Goal: Task Accomplishment & Management: Use online tool/utility

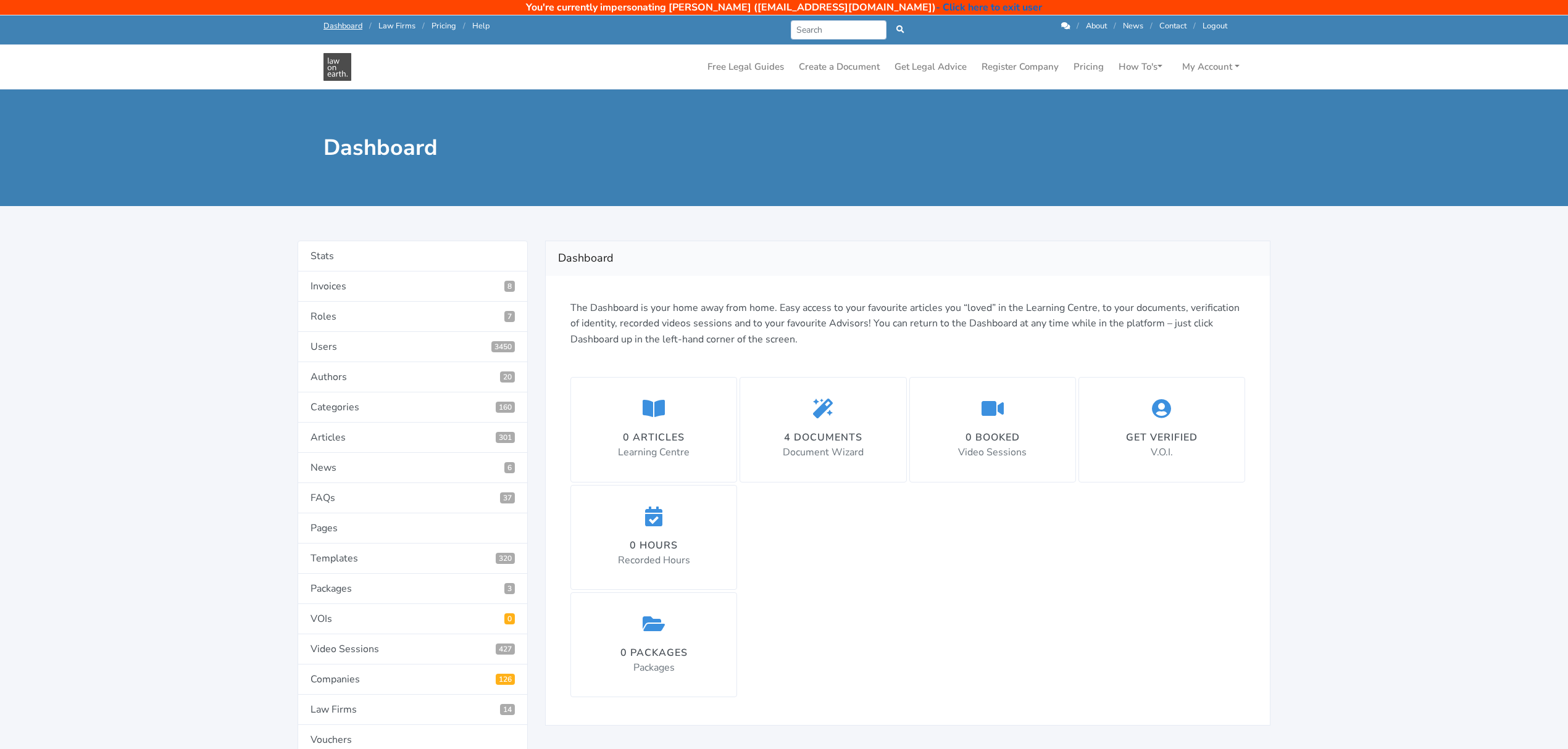
scroll to position [82, 0]
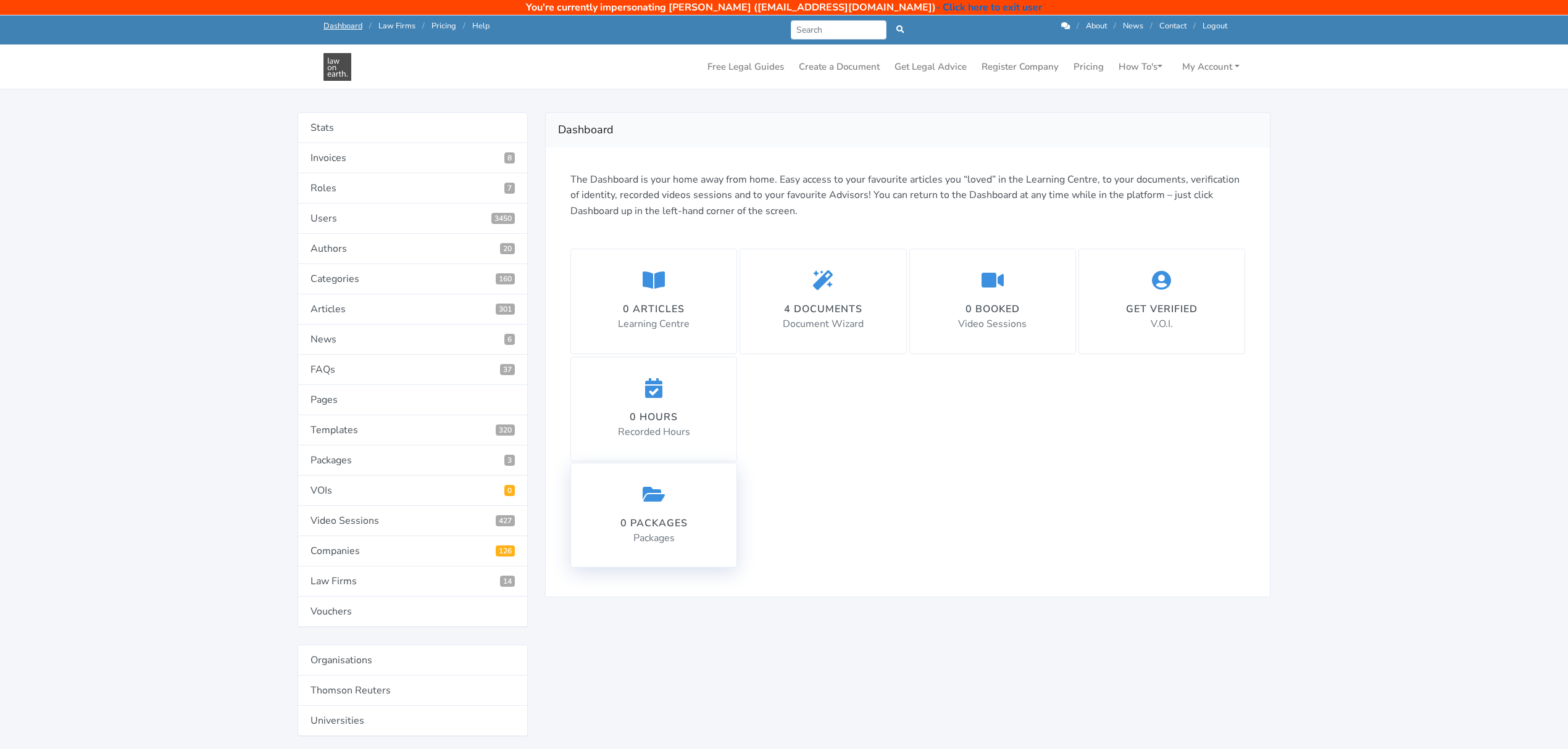
click at [662, 520] on div "0 packages" at bounding box center [654, 523] width 68 height 15
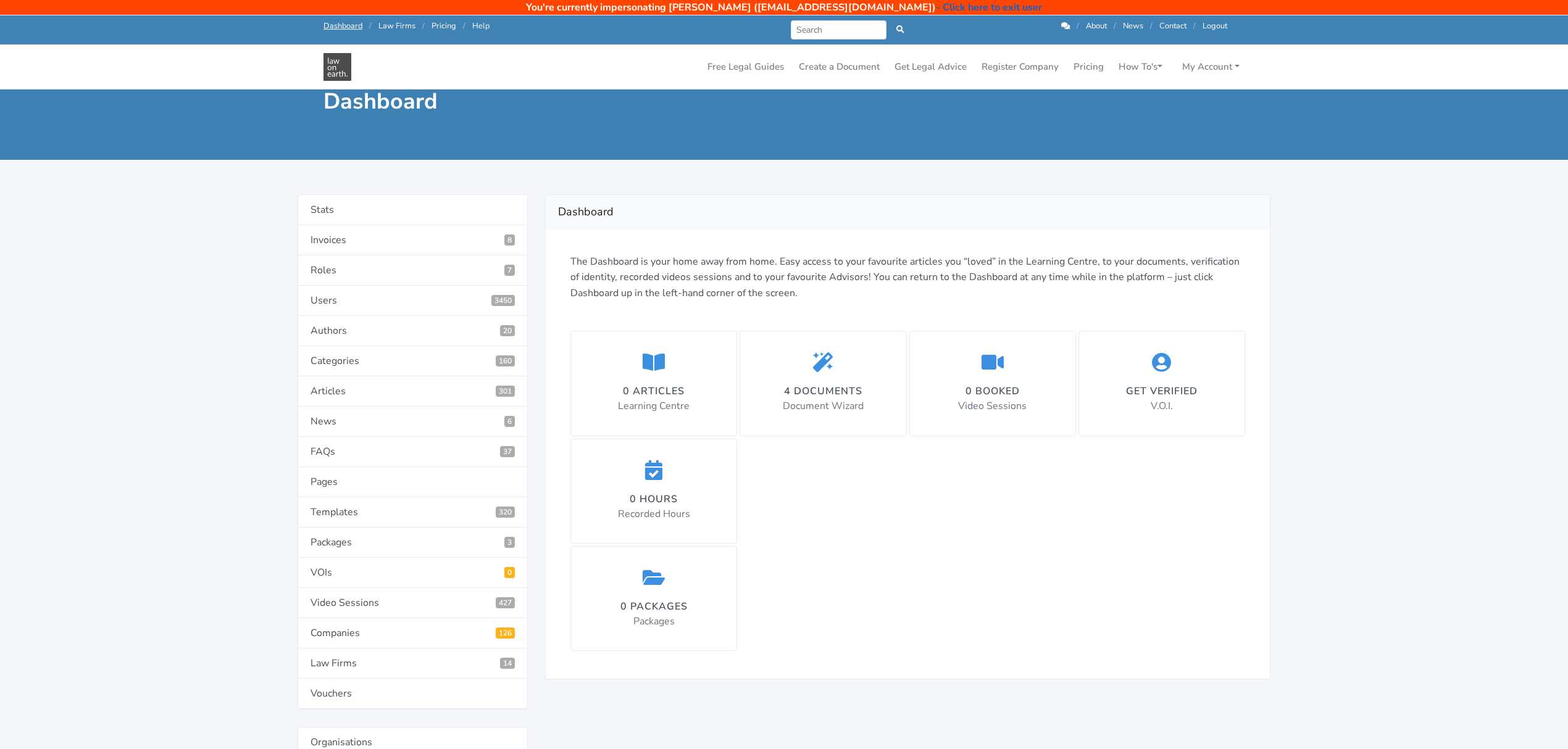
scroll to position [82, 0]
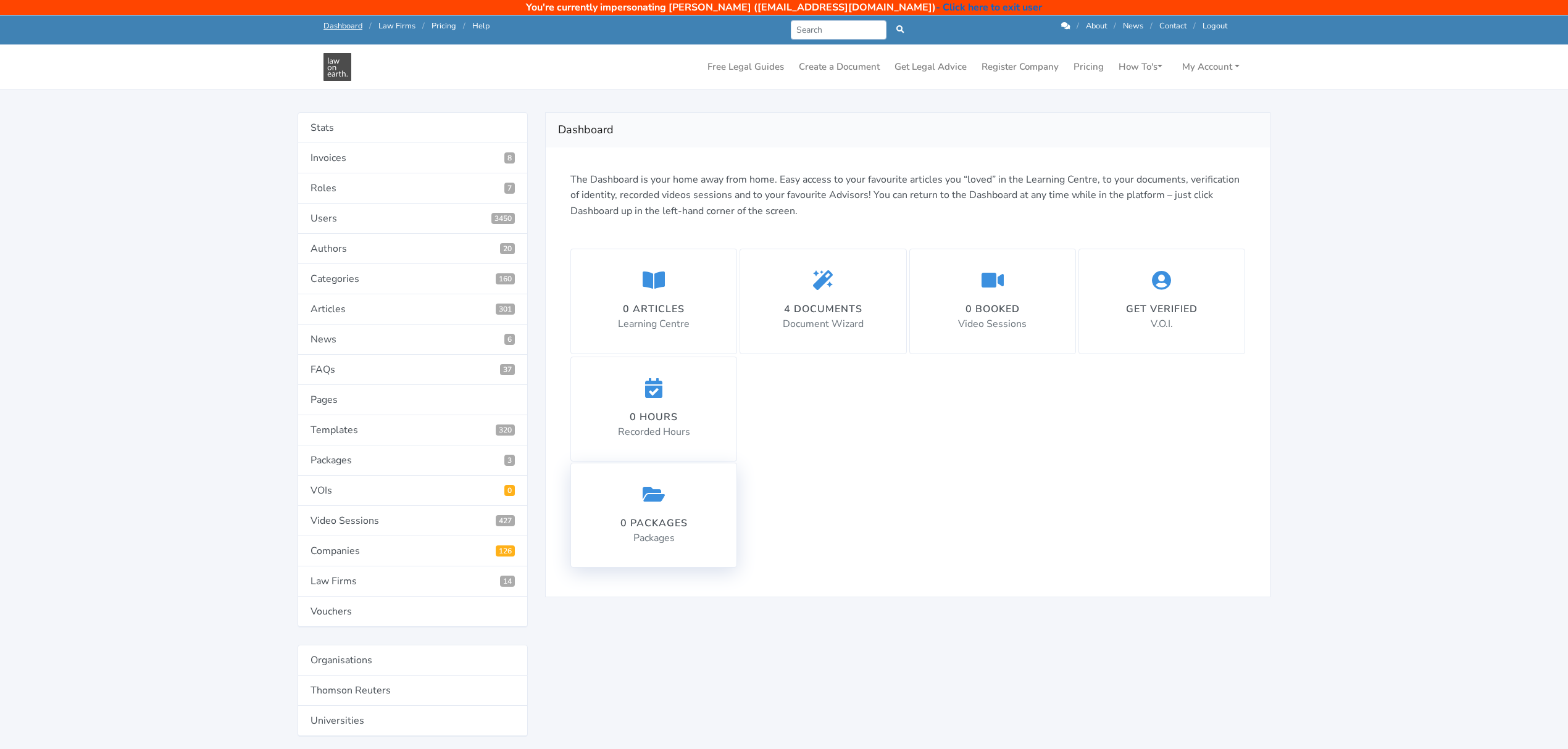
click at [657, 516] on div "0 packages Packages" at bounding box center [654, 515] width 68 height 63
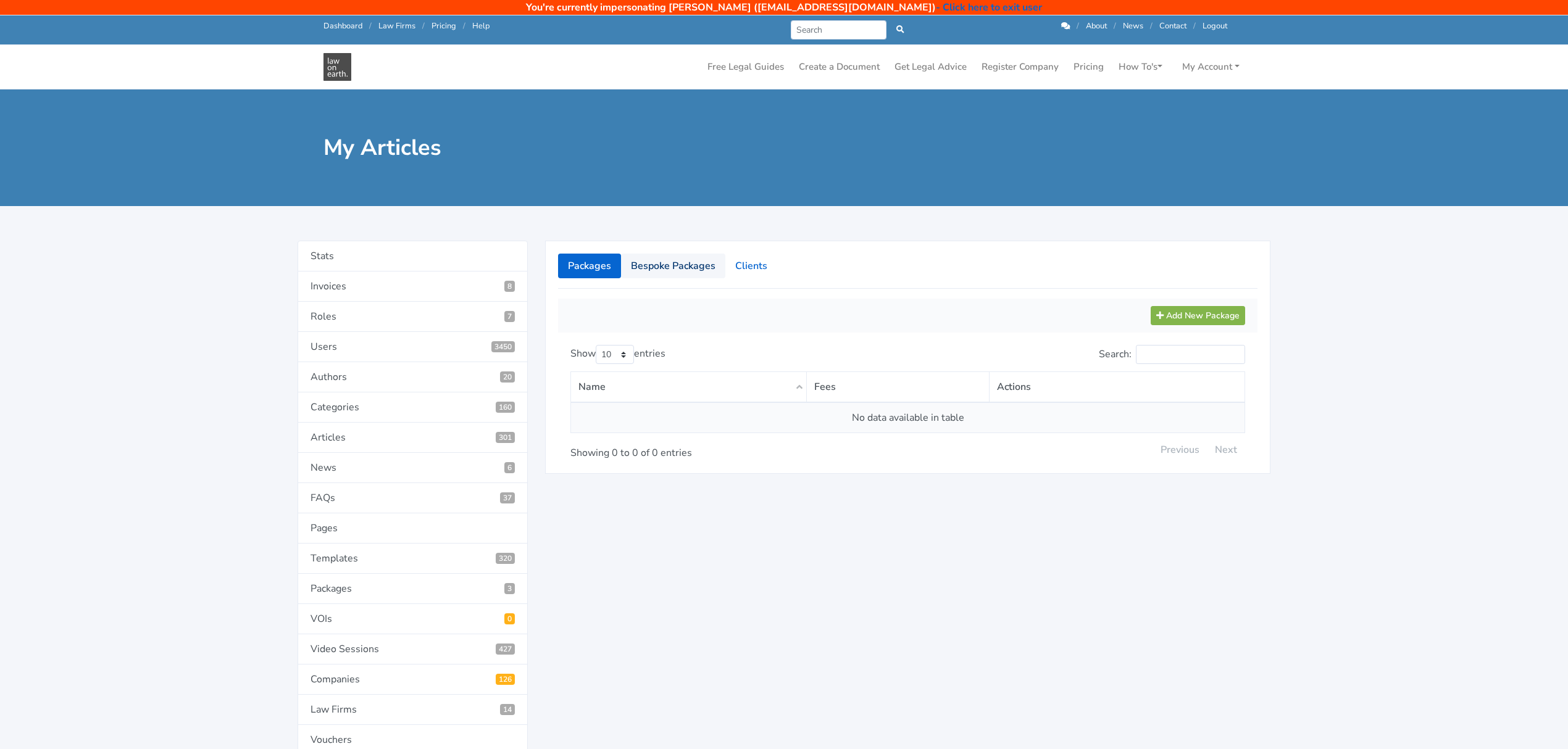
click at [670, 263] on link "Bespoke Packages" at bounding box center [673, 266] width 104 height 25
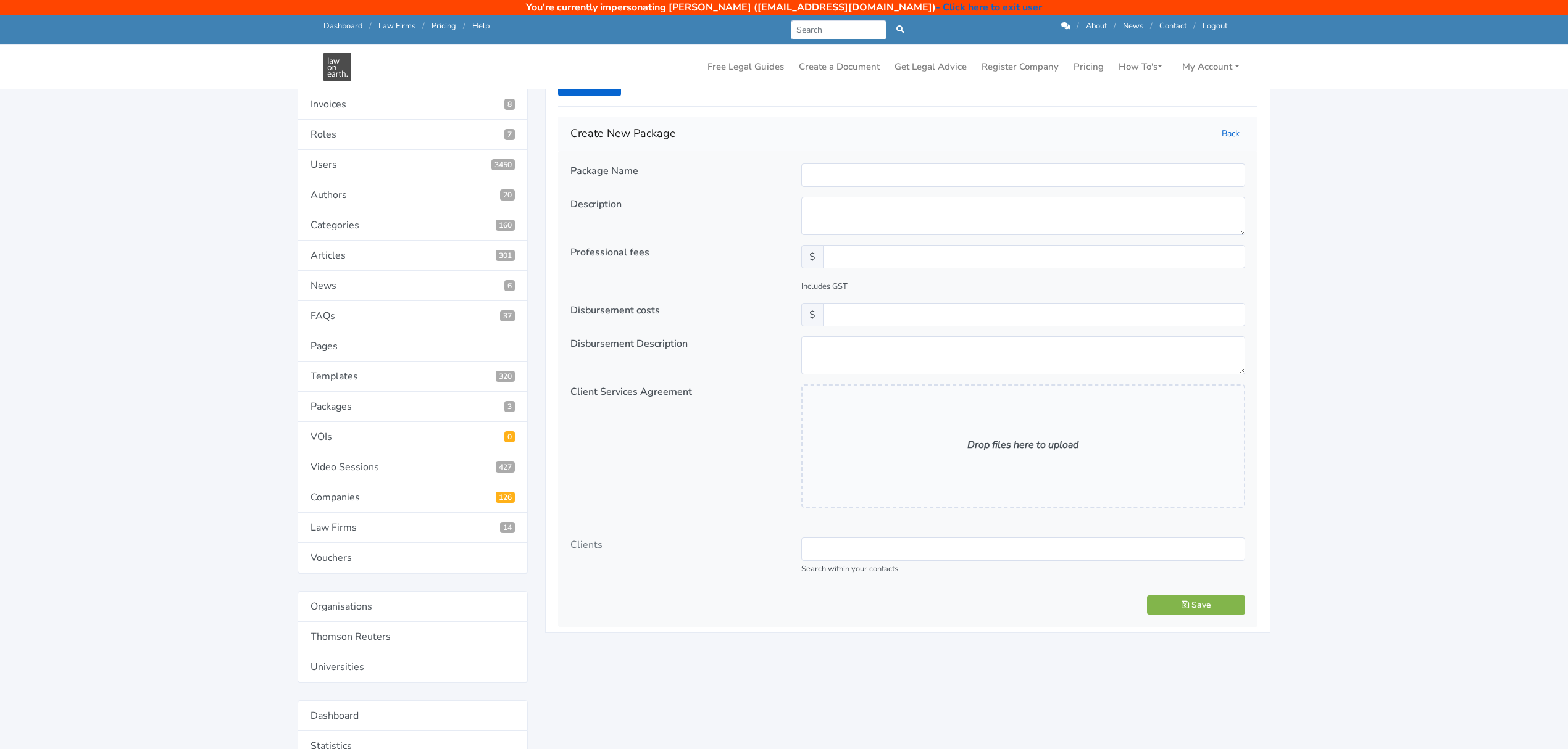
scroll to position [164, 0]
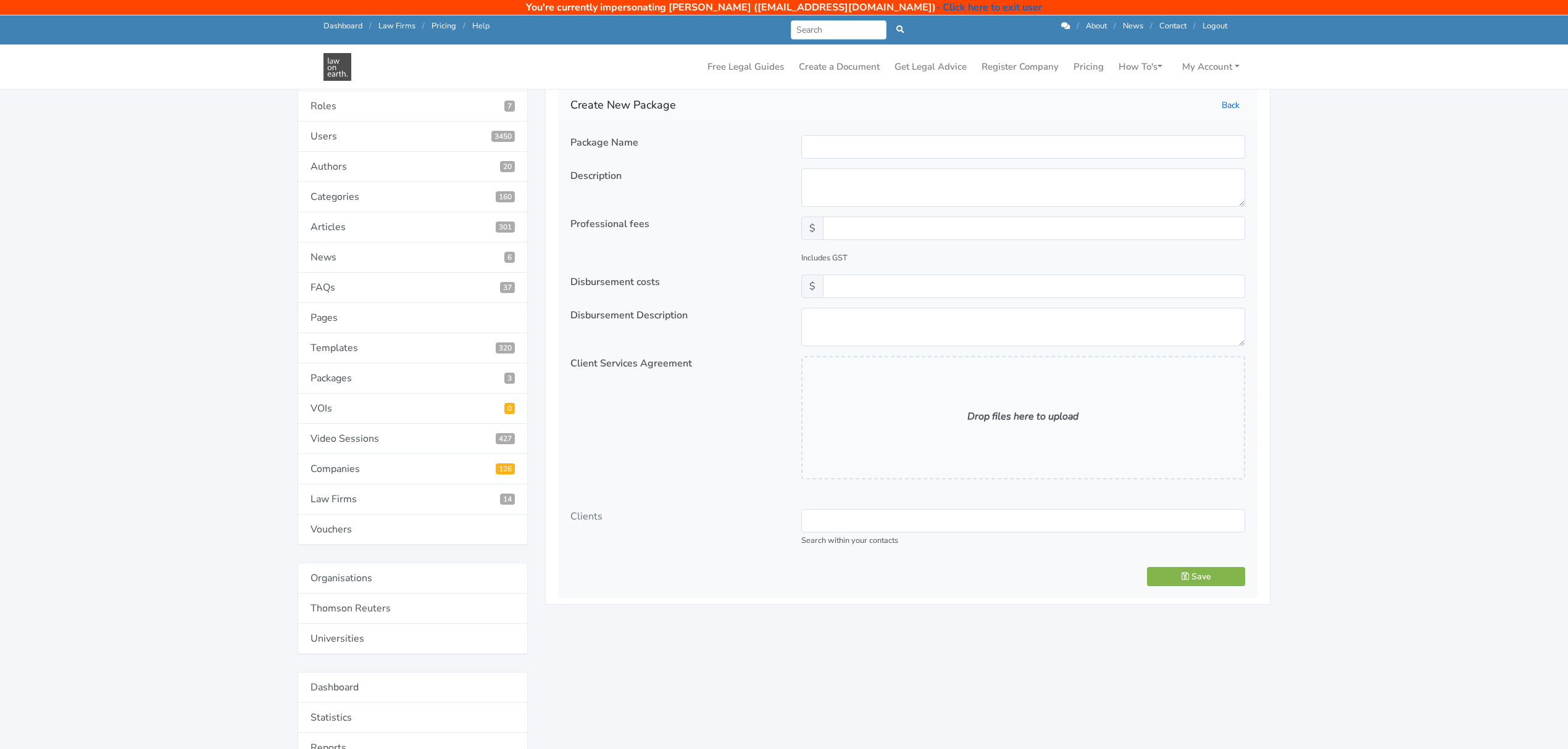
click at [843, 530] on ul at bounding box center [1023, 521] width 442 height 19
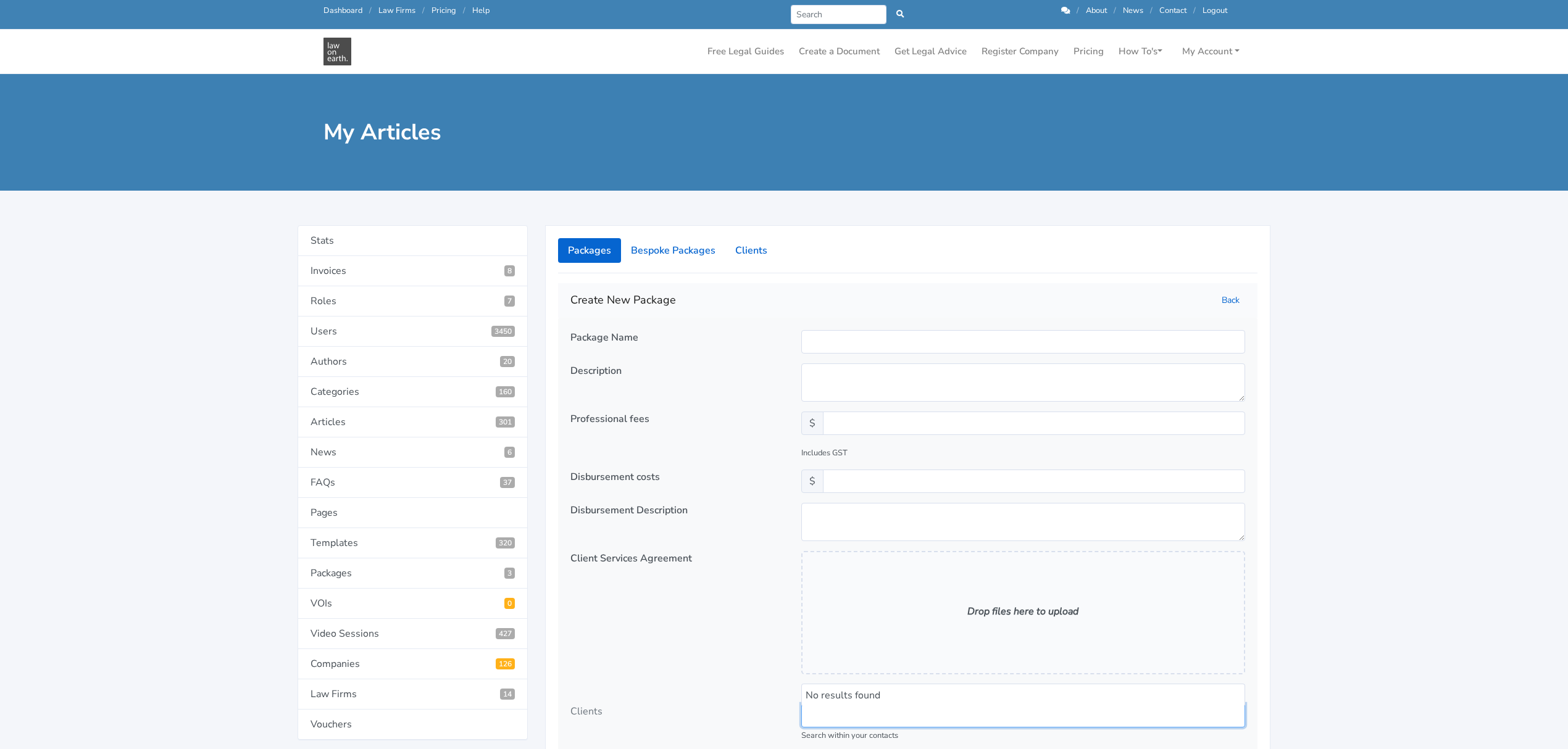
scroll to position [0, 0]
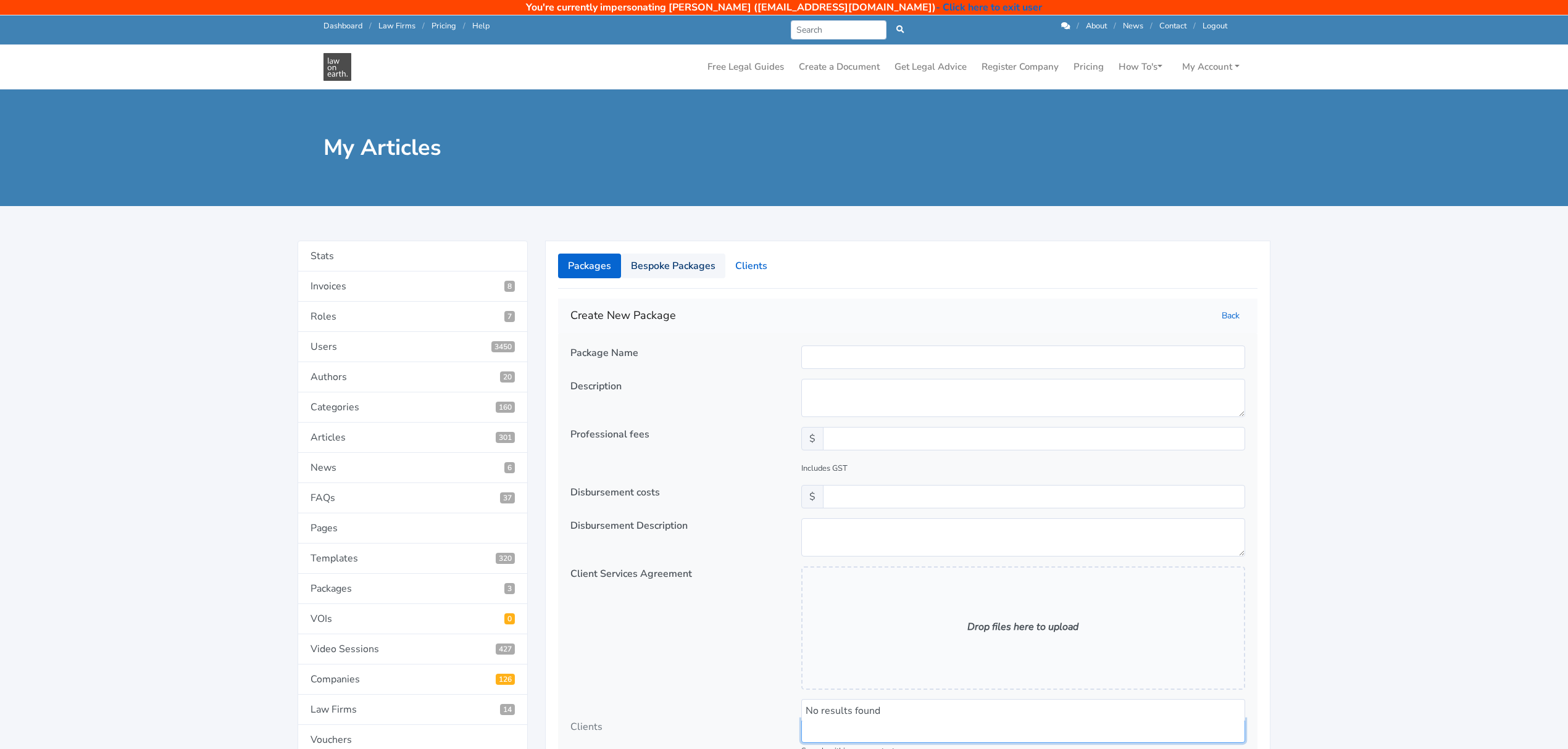
click at [665, 265] on link "Bespoke Packages" at bounding box center [673, 266] width 104 height 25
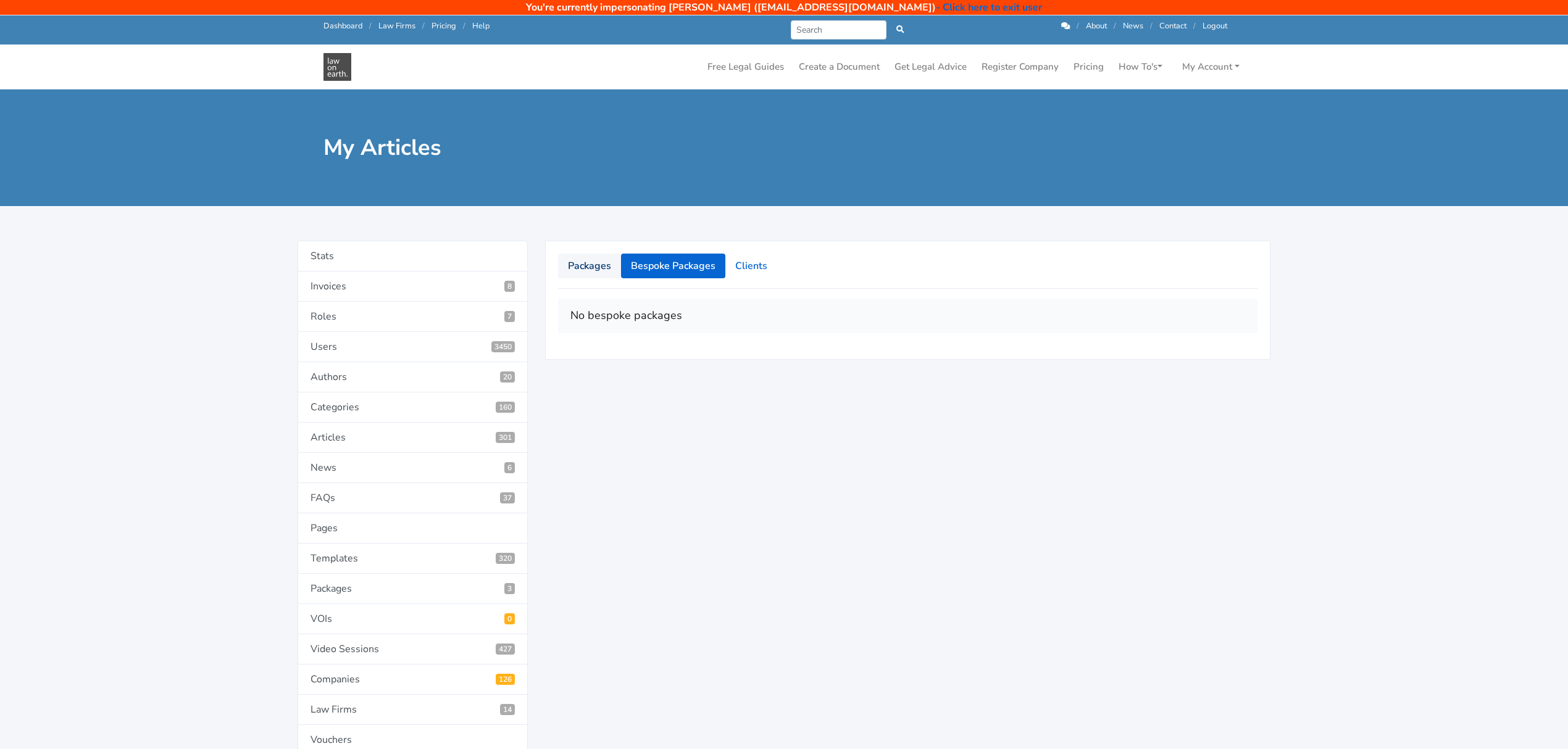
click at [582, 260] on link "Packages" at bounding box center [590, 266] width 63 height 25
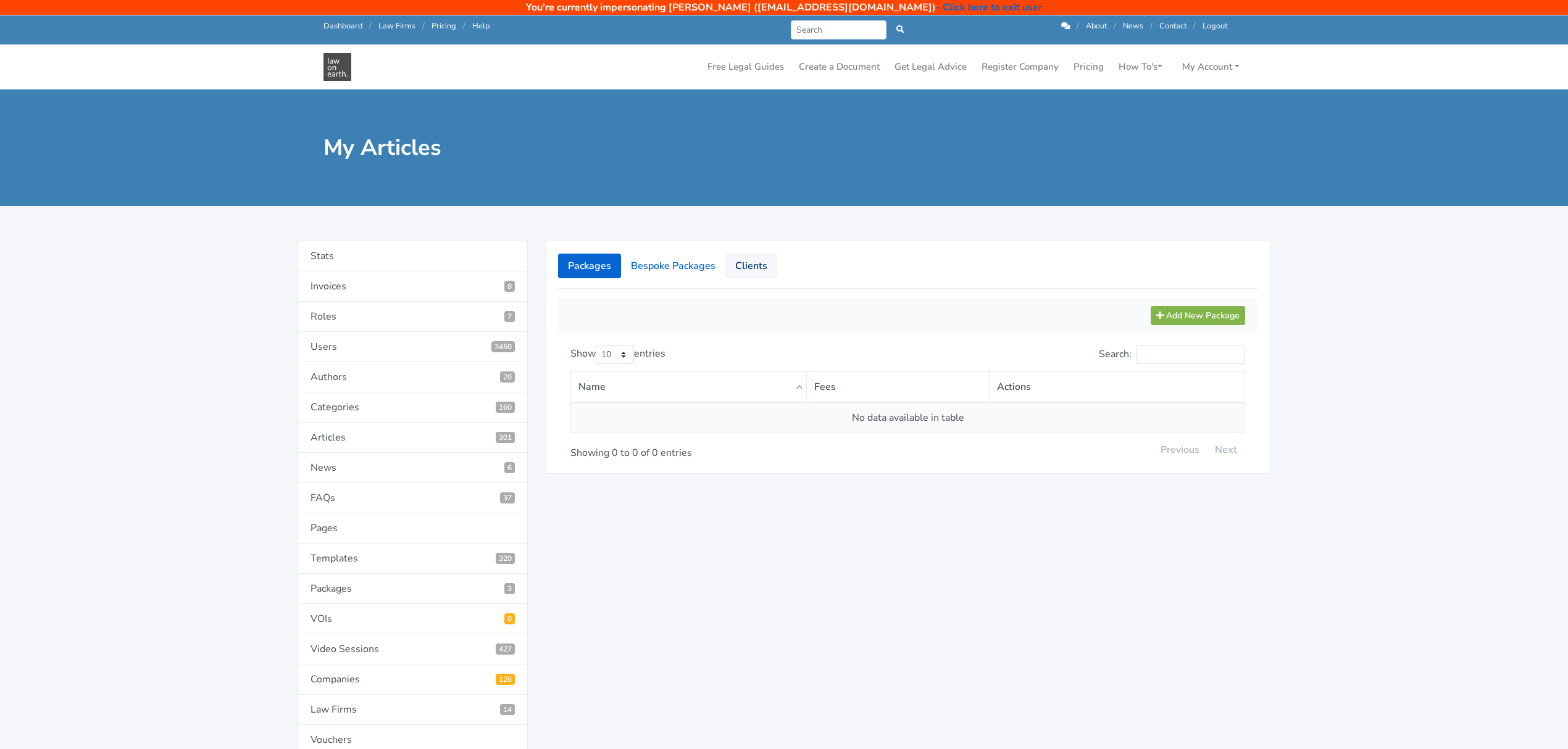
click at [747, 265] on link "Clients" at bounding box center [751, 266] width 52 height 25
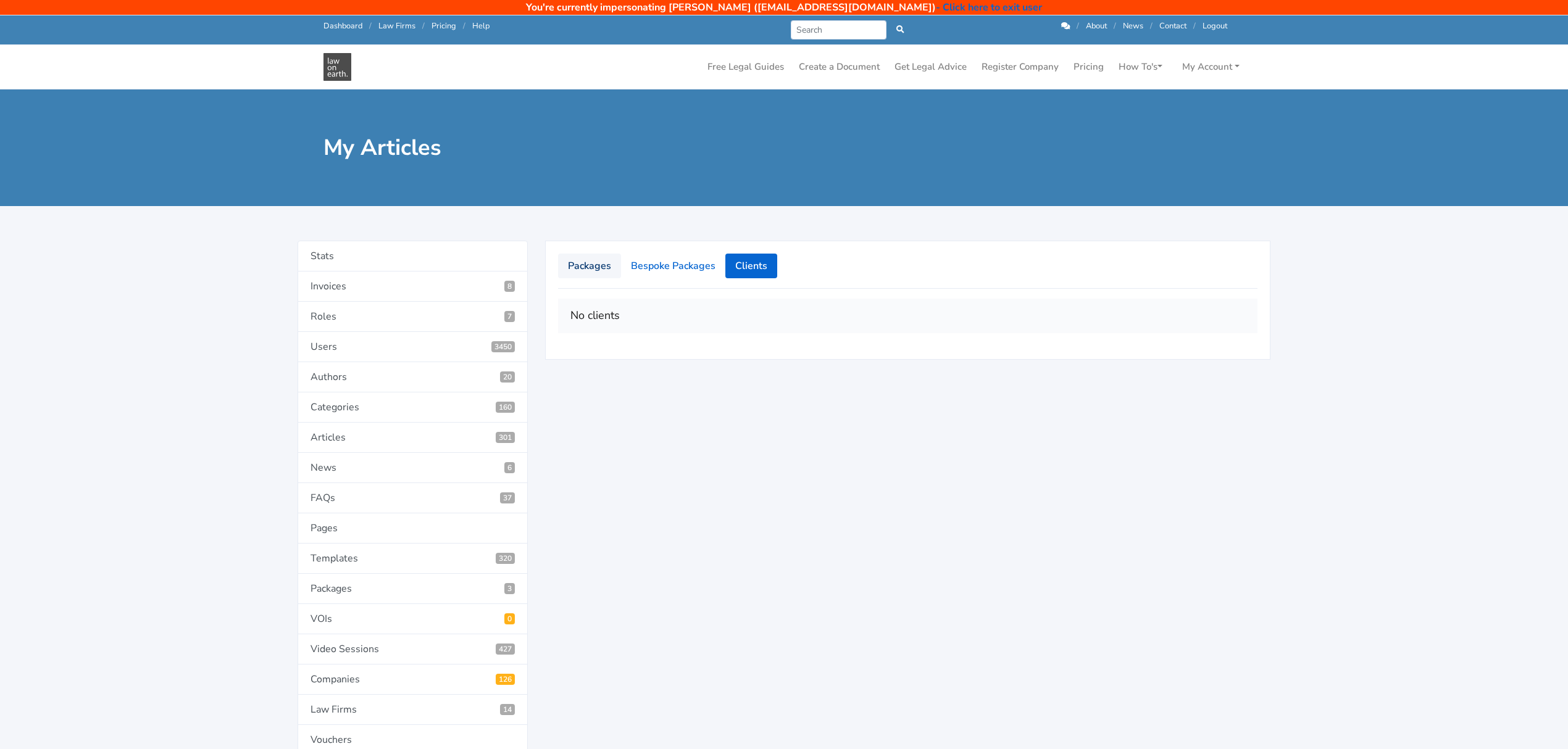
click at [584, 271] on link "Packages" at bounding box center [590, 266] width 63 height 25
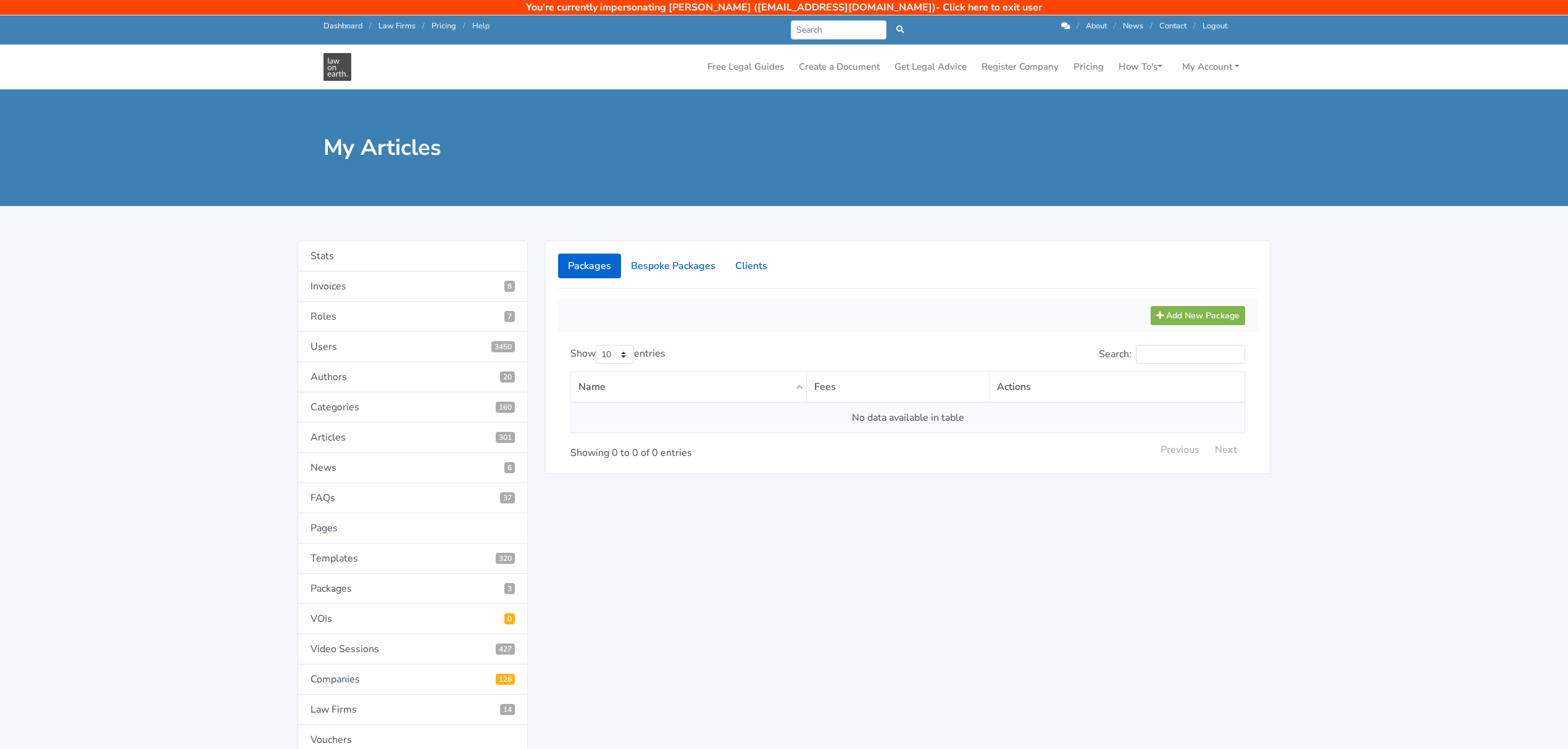
click at [994, 2] on link "- Click here to exit user" at bounding box center [988, 7] width 106 height 14
click at [991, 7] on link "- Click here to exit user" at bounding box center [988, 7] width 106 height 14
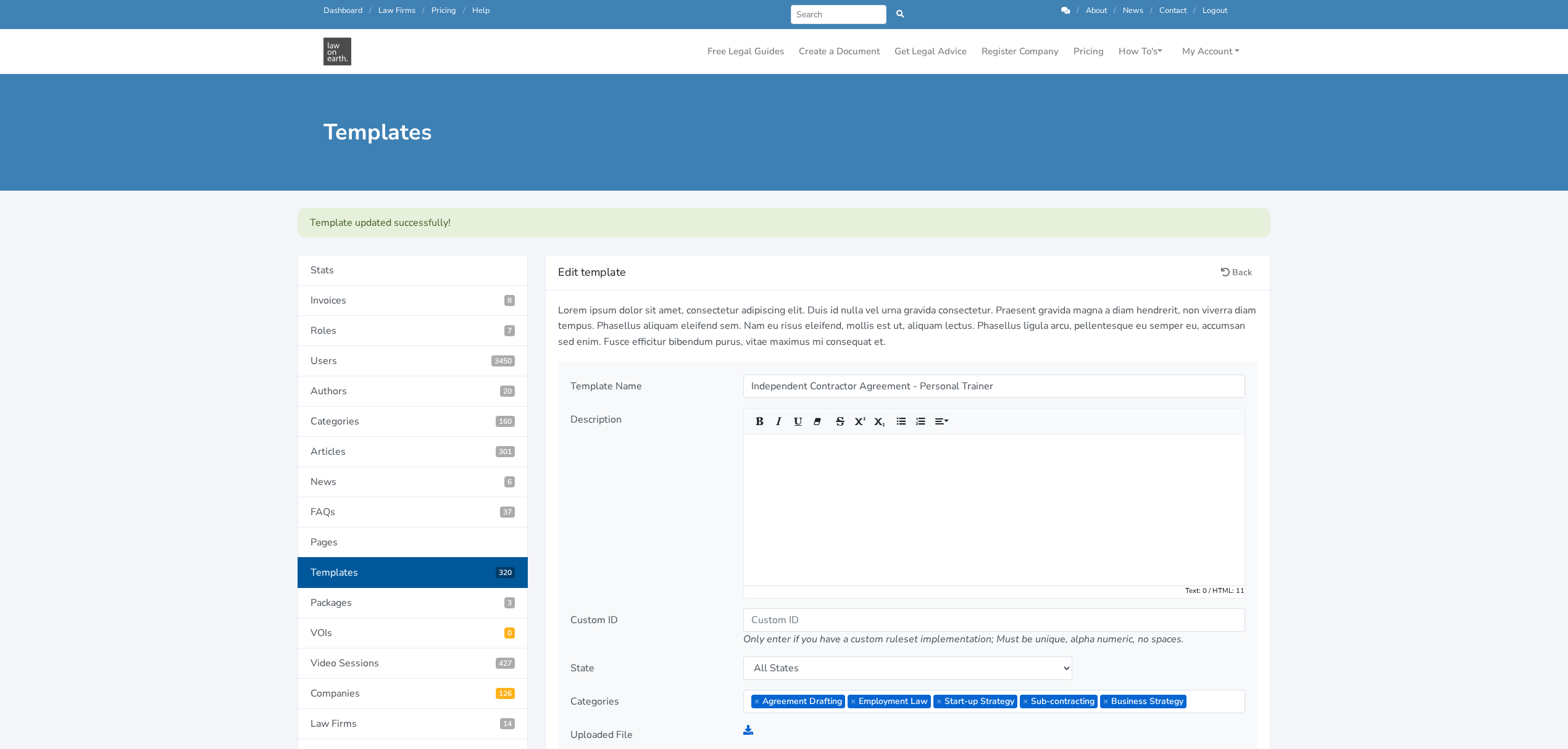
scroll to position [82, 0]
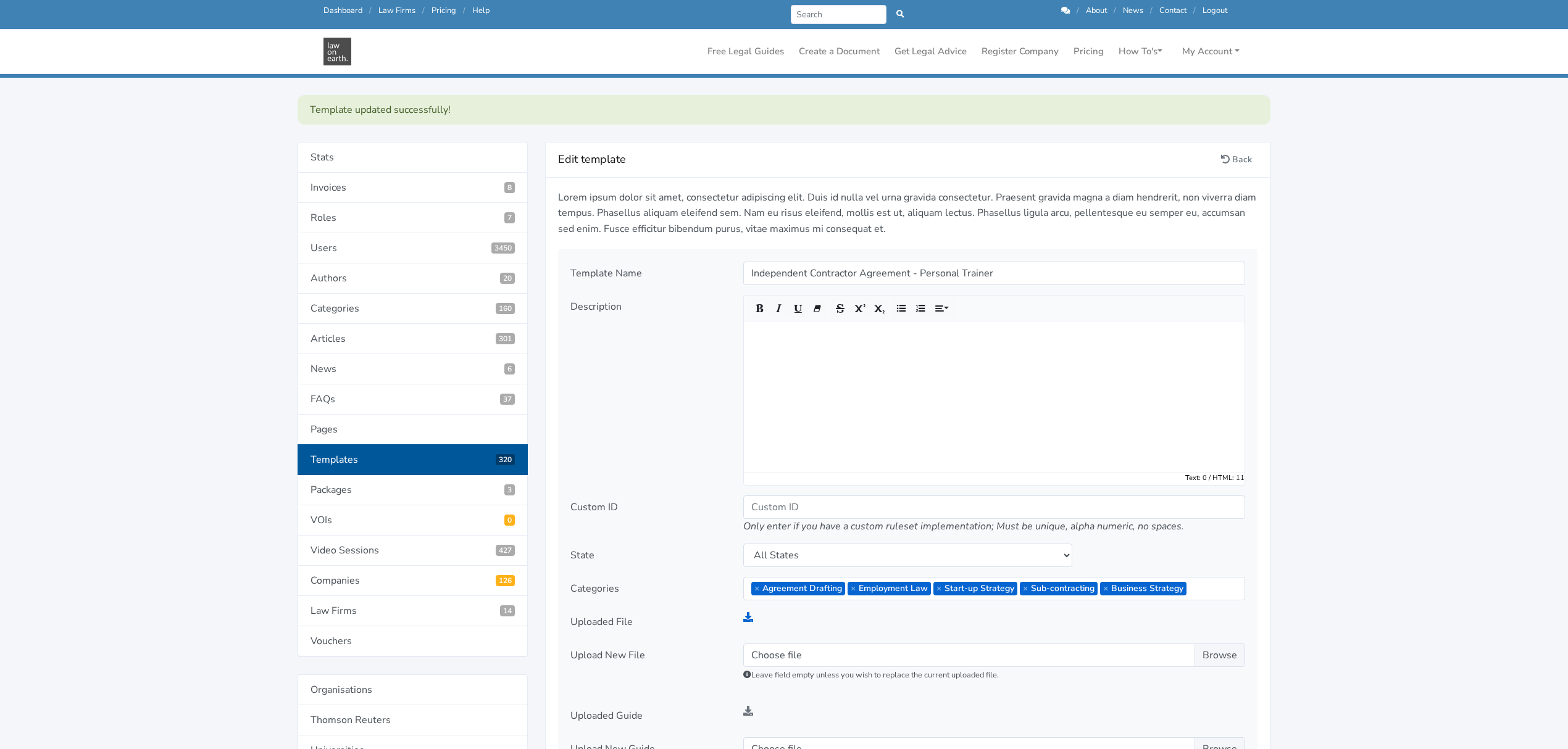
click at [832, 424] on div at bounding box center [994, 395] width 501 height 154
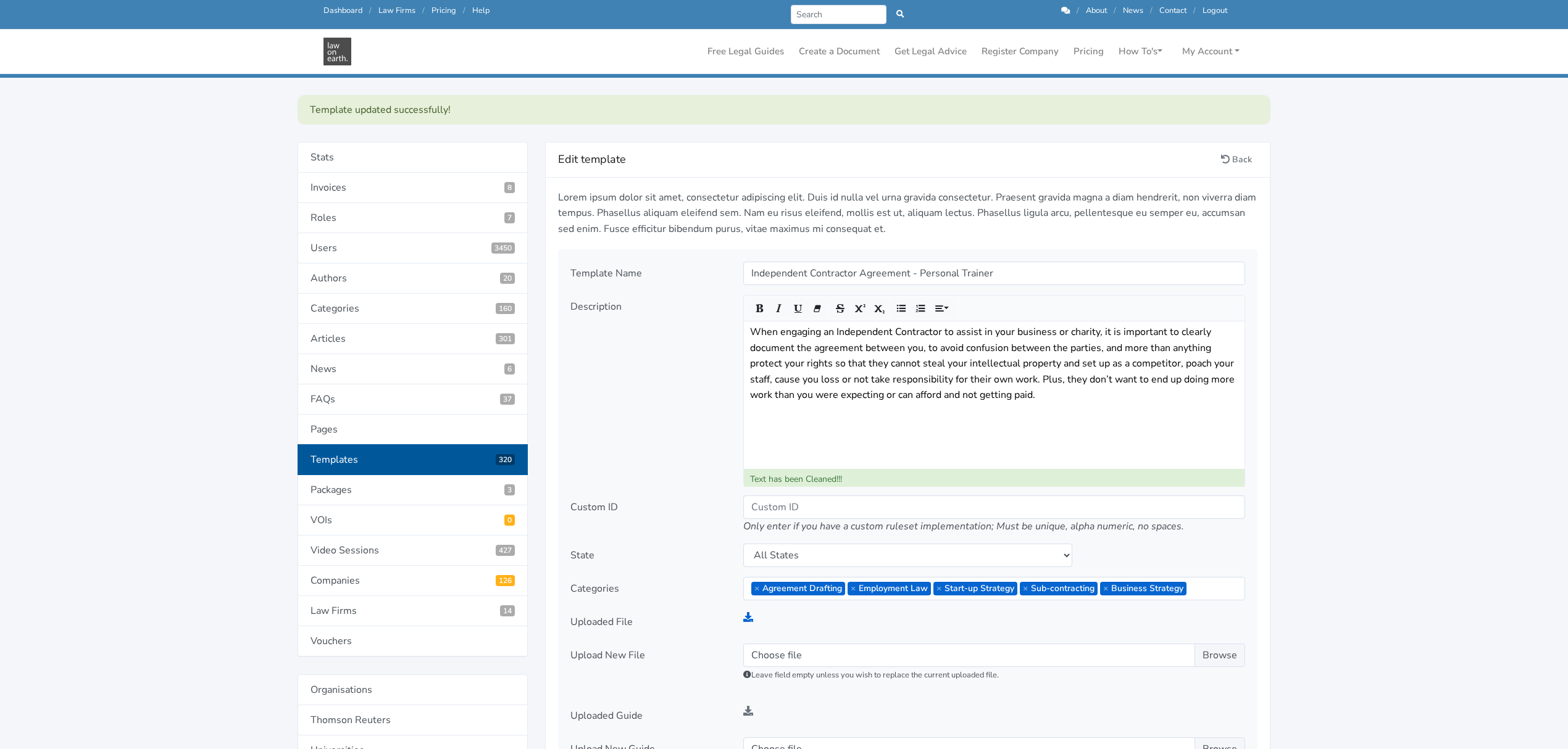
click at [955, 333] on p "When engaging an Independent Contractor to assist in your business or charity, …" at bounding box center [994, 364] width 488 height 79
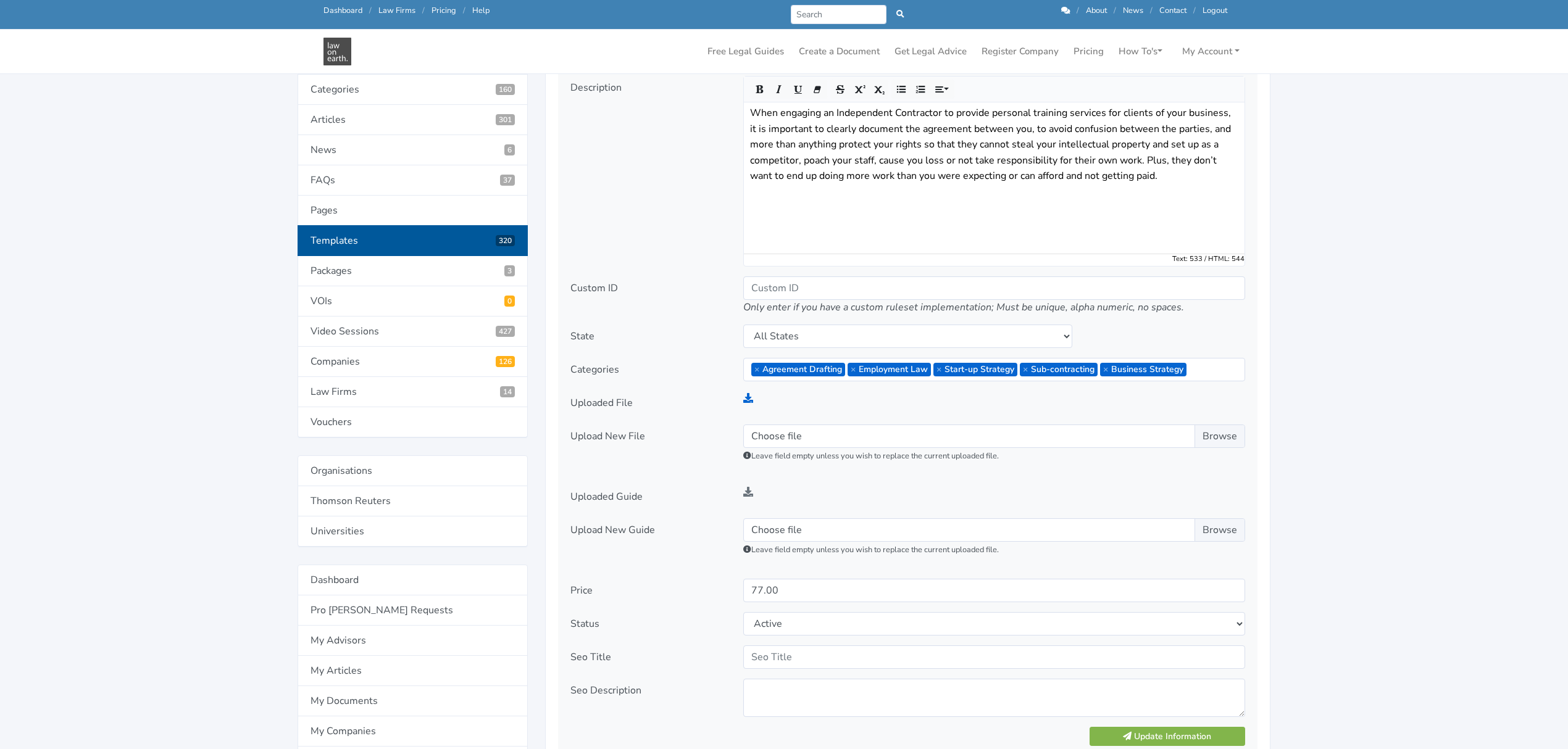
scroll to position [329, 0]
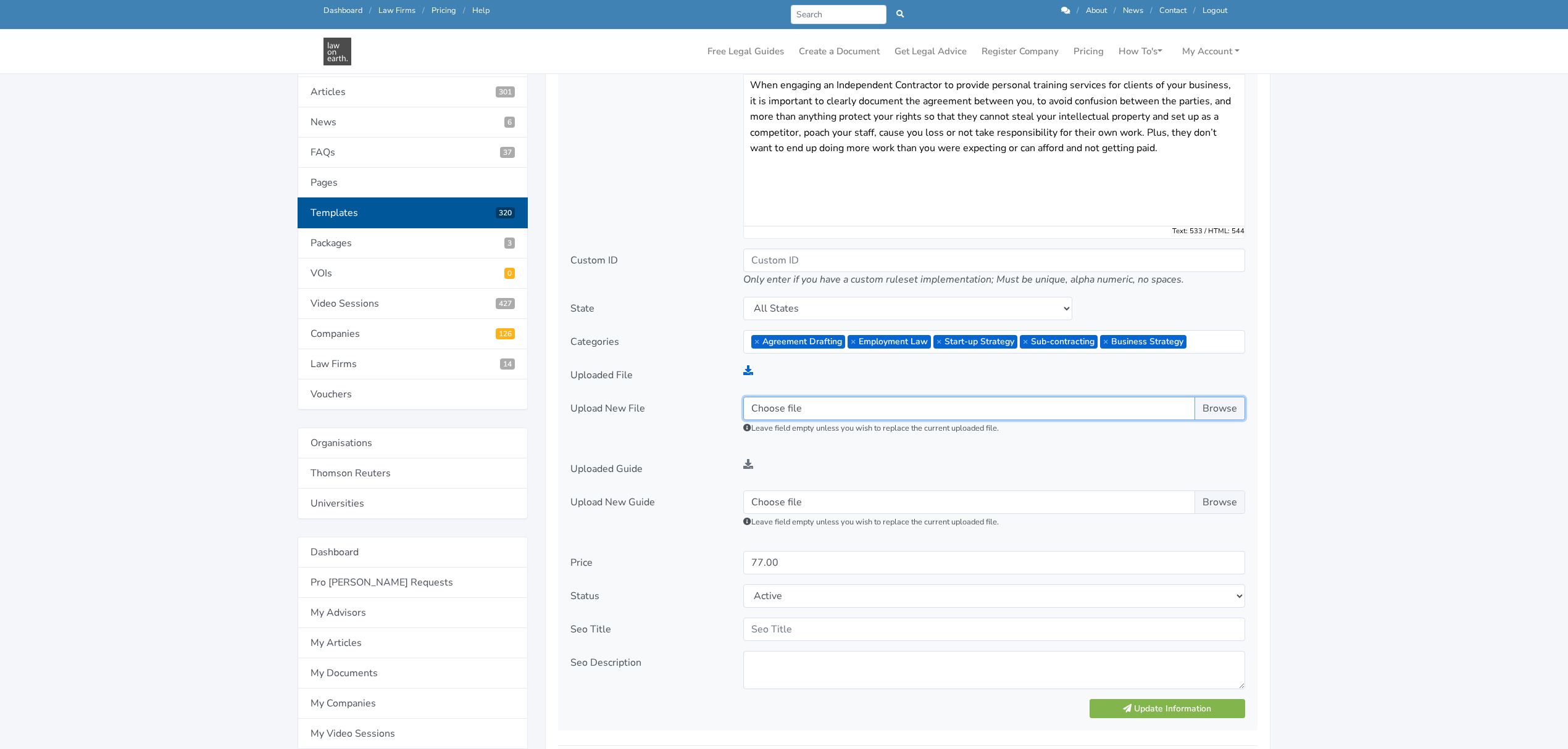
click at [778, 409] on input "Choose file" at bounding box center [994, 409] width 502 height 24
type input "C:\fakepath\PRECEDENT - ICA - Personal Trainer - V2 (23.9.2025).docx"
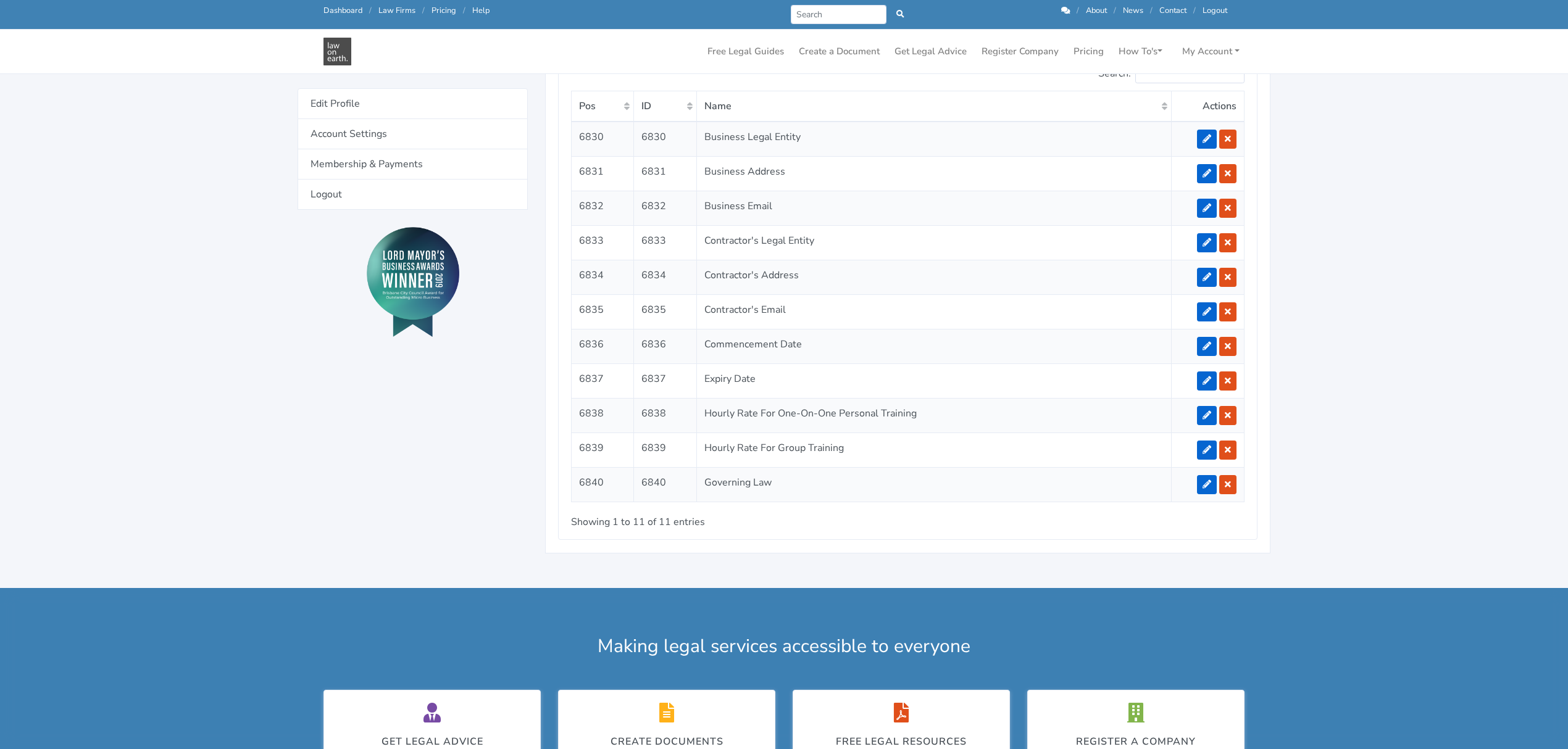
scroll to position [1070, 0]
